Goal: Information Seeking & Learning: Learn about a topic

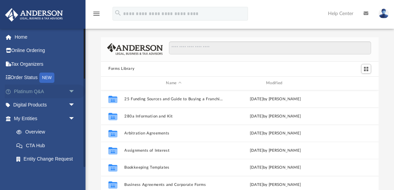
scroll to position [155, 277]
click at [54, 91] on link "Platinum Q&A arrow_drop_down" at bounding box center [45, 91] width 81 height 14
click at [70, 90] on span "arrow_drop_down" at bounding box center [75, 91] width 14 height 14
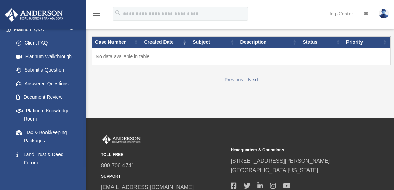
scroll to position [63, 0]
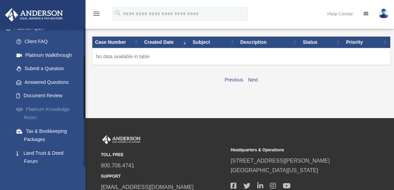
click at [56, 109] on link "Platinum Knowledge Room" at bounding box center [48, 113] width 76 height 22
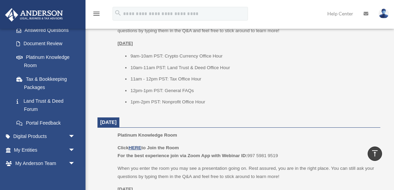
scroll to position [356, 0]
